Goal: Task Accomplishment & Management: Manage account settings

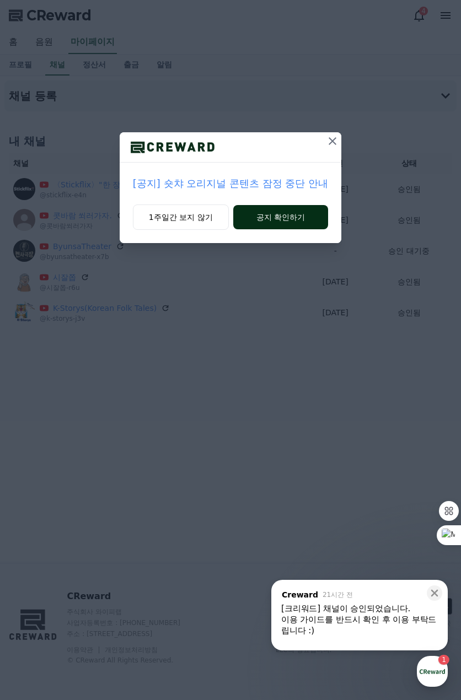
drag, startPoint x: 300, startPoint y: 219, endPoint x: 306, endPoint y: 217, distance: 6.4
click at [301, 219] on button "공지 확인하기" at bounding box center [280, 217] width 95 height 24
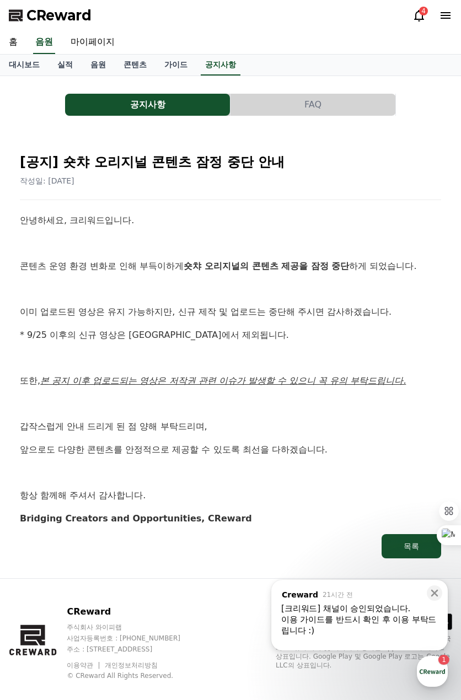
click at [421, 18] on icon at bounding box center [418, 15] width 13 height 13
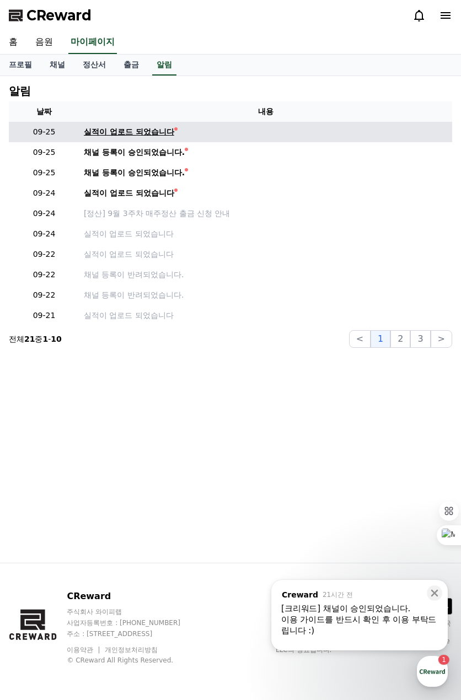
click at [125, 136] on div "실적이 업로드 되었습니다" at bounding box center [129, 132] width 90 height 12
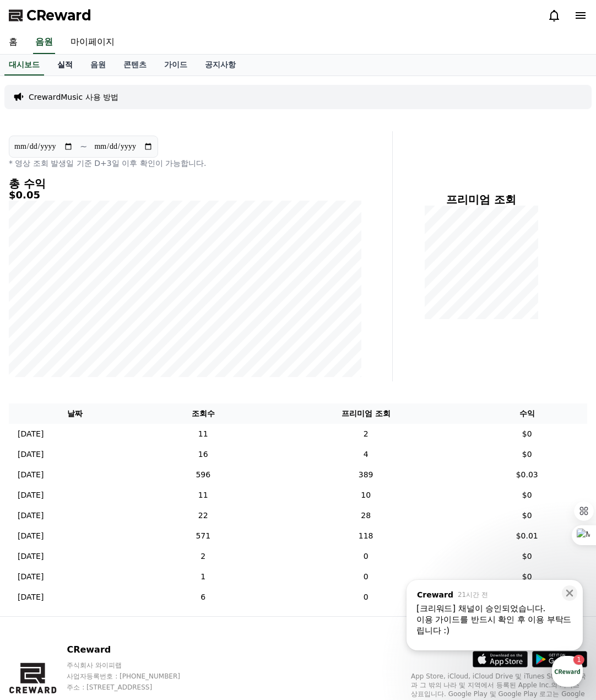
click at [67, 67] on link "실적" at bounding box center [64, 65] width 33 height 21
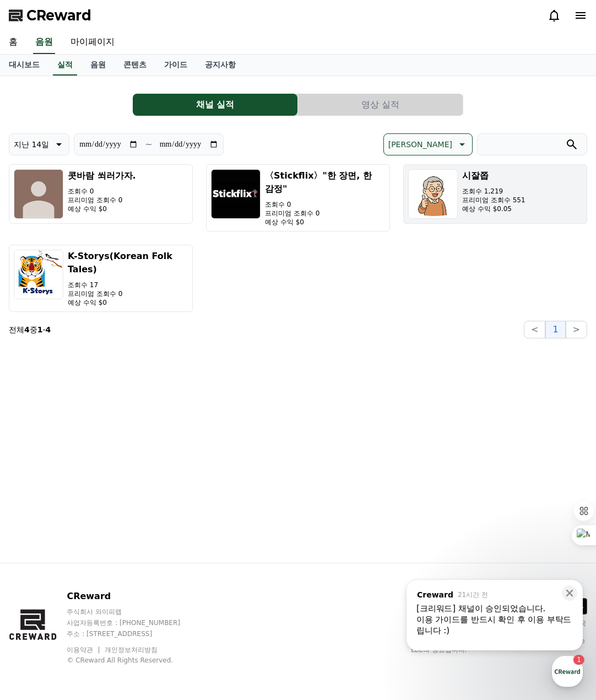
click at [460, 202] on p "프리미엄 조회수 551" at bounding box center [493, 200] width 63 height 9
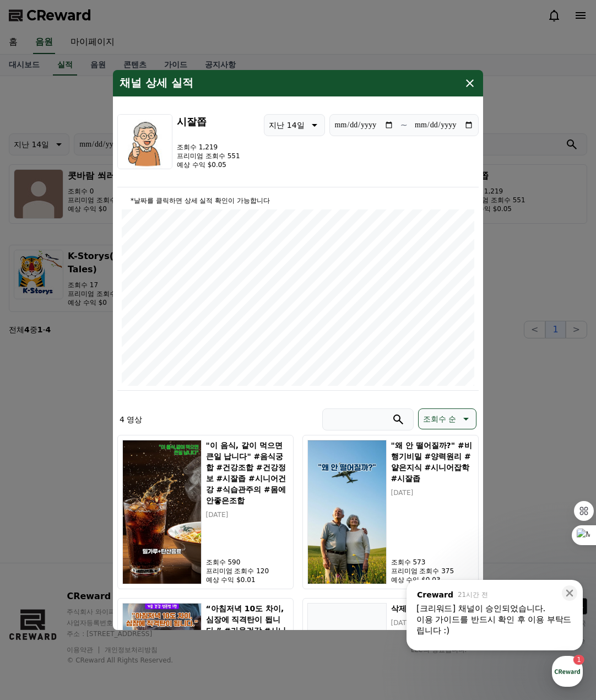
click at [460, 85] on icon "modal" at bounding box center [469, 83] width 13 height 13
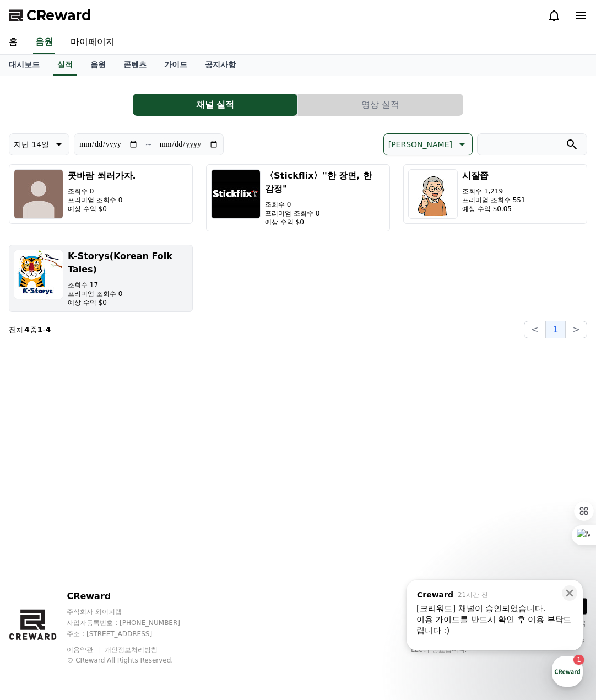
click at [155, 289] on p "프리미엄 조회수 0" at bounding box center [128, 293] width 120 height 9
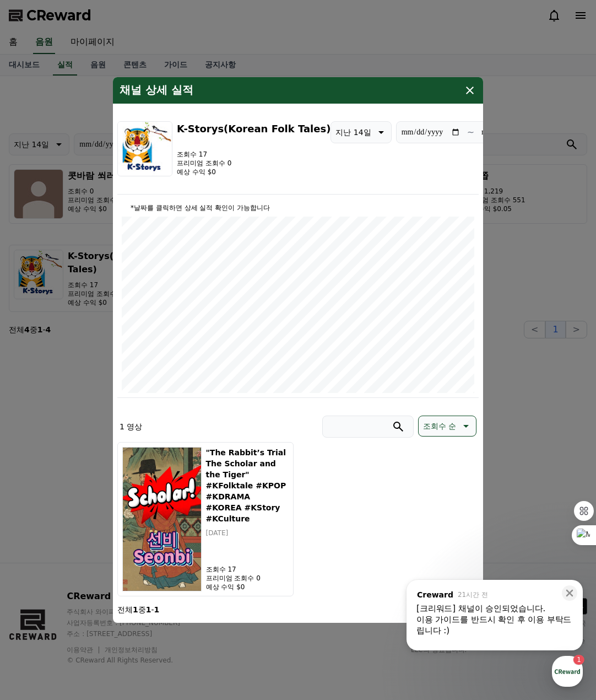
click at [460, 91] on icon "modal" at bounding box center [469, 90] width 13 height 13
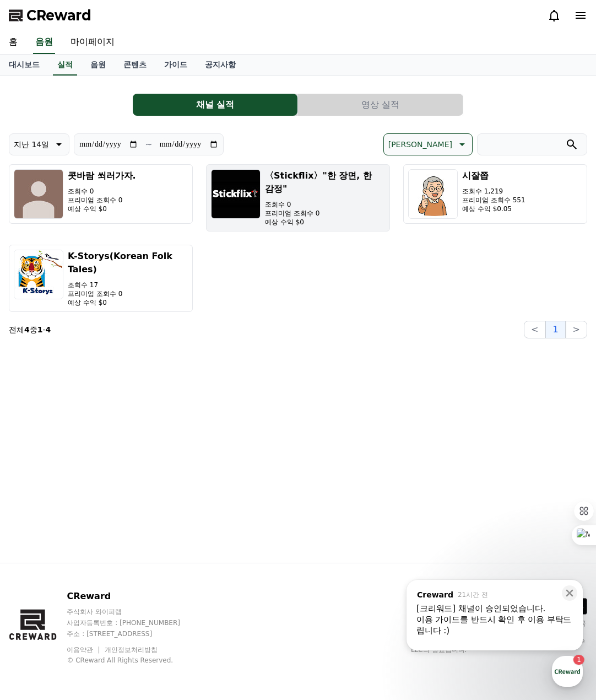
click at [331, 209] on p "프리미엄 조회수 0" at bounding box center [325, 213] width 120 height 9
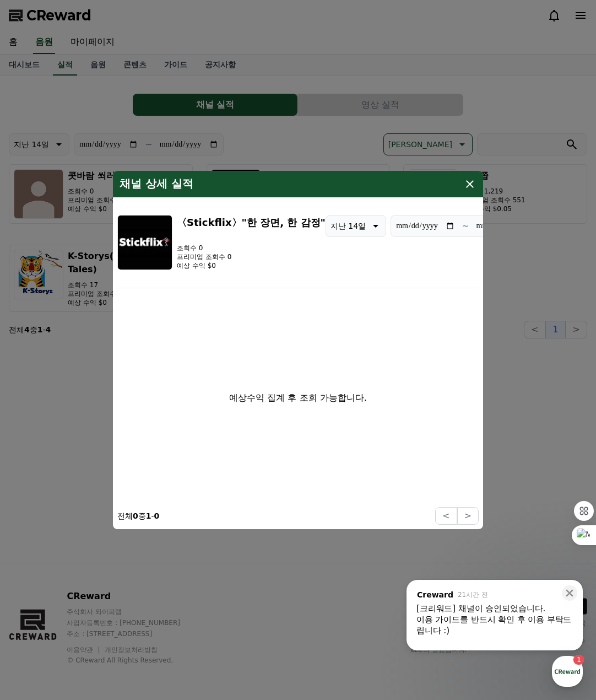
click at [460, 184] on icon "modal" at bounding box center [470, 184] width 8 height 8
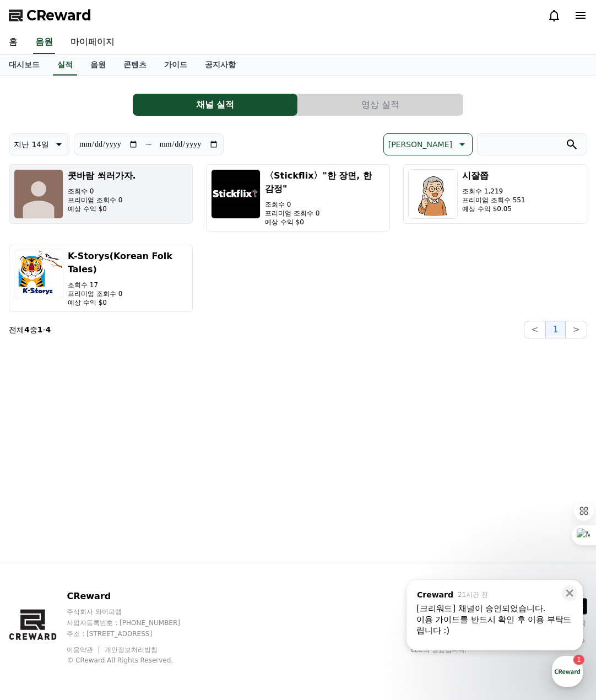
click at [139, 199] on button "콧바람 쐬러가자. 조회수 0 프리미엄 조회수 0 예상 수익 $0" at bounding box center [101, 194] width 184 height 60
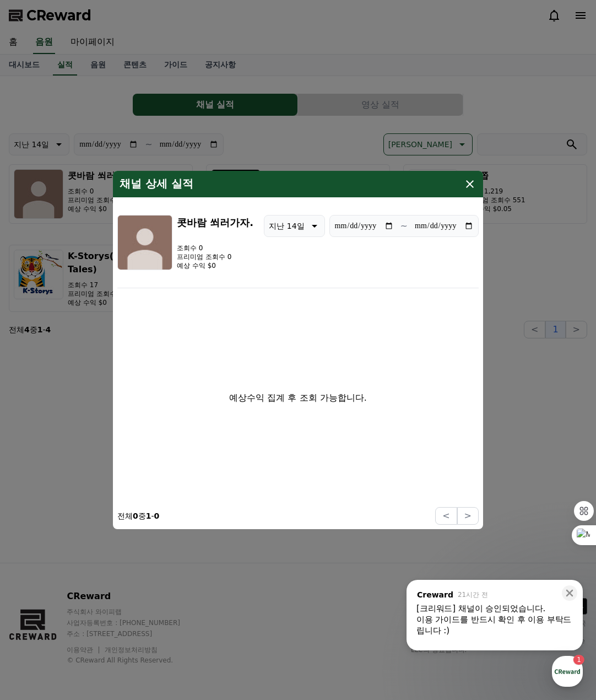
click at [460, 187] on icon "modal" at bounding box center [470, 184] width 8 height 8
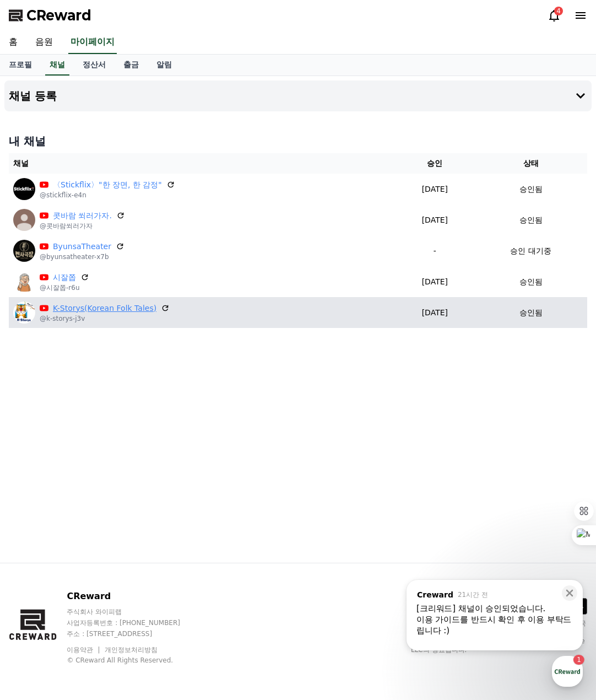
click at [83, 312] on link "K-Storys(Korean Folk Tales)" at bounding box center [105, 308] width 104 height 12
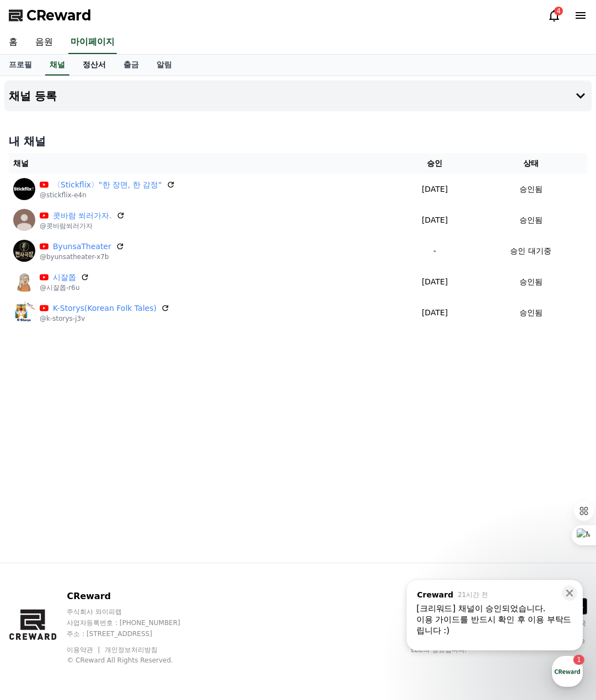
click at [97, 66] on link "정산서" at bounding box center [94, 65] width 41 height 21
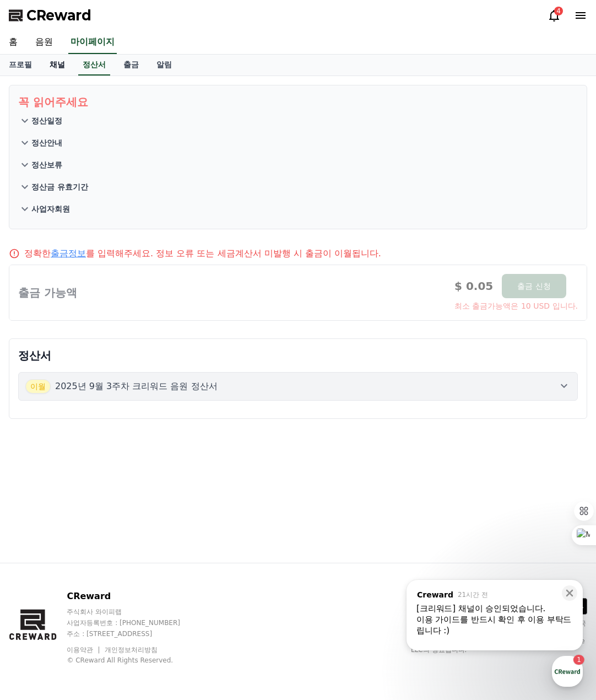
click at [61, 62] on link "채널" at bounding box center [57, 65] width 33 height 21
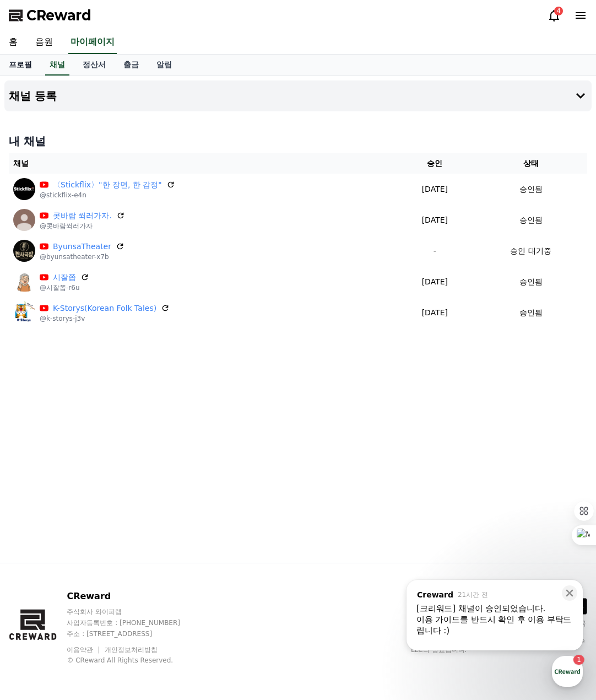
click at [27, 66] on link "프로필" at bounding box center [20, 65] width 41 height 21
select select "**********"
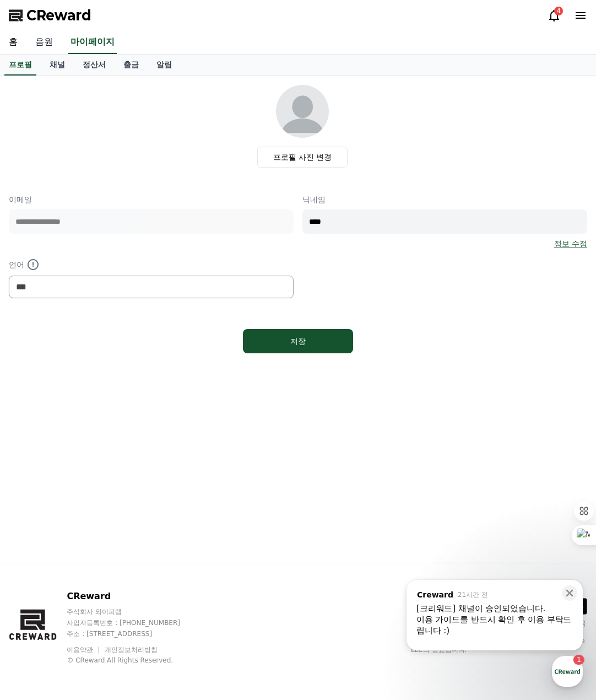
click at [46, 41] on link "음원" at bounding box center [43, 42] width 35 height 23
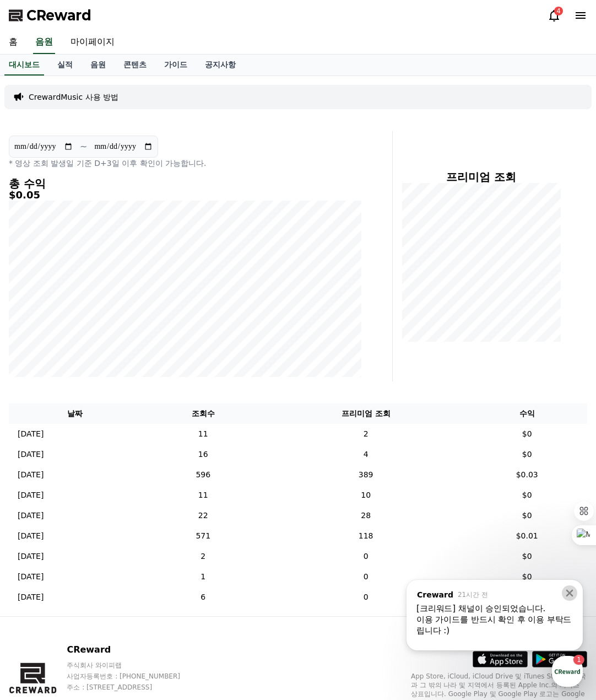
click at [569, 594] on icon at bounding box center [569, 592] width 7 height 7
